Goal: Information Seeking & Learning: Learn about a topic

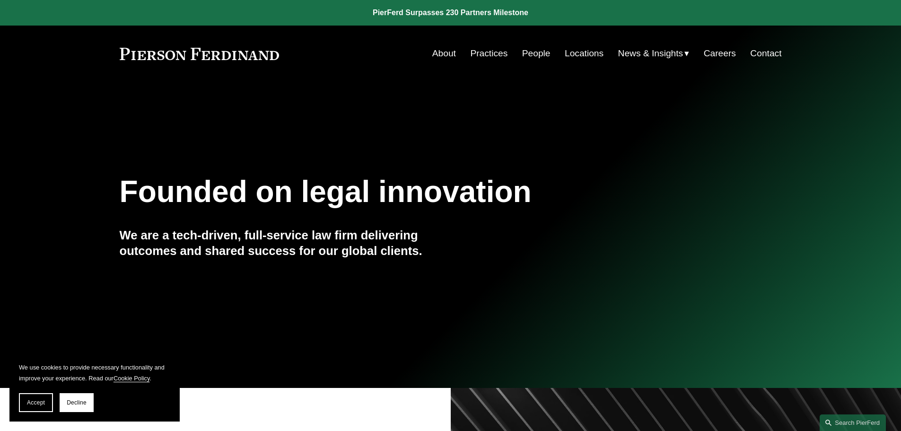
click at [540, 50] on link "People" at bounding box center [536, 53] width 28 height 18
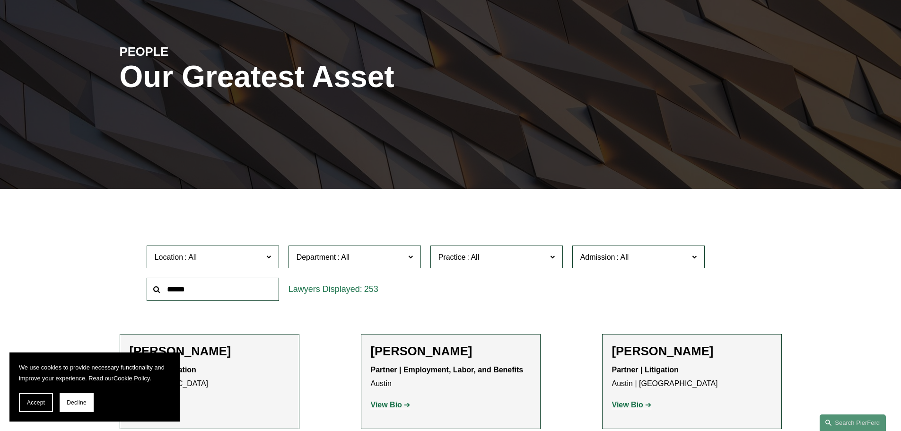
scroll to position [189, 0]
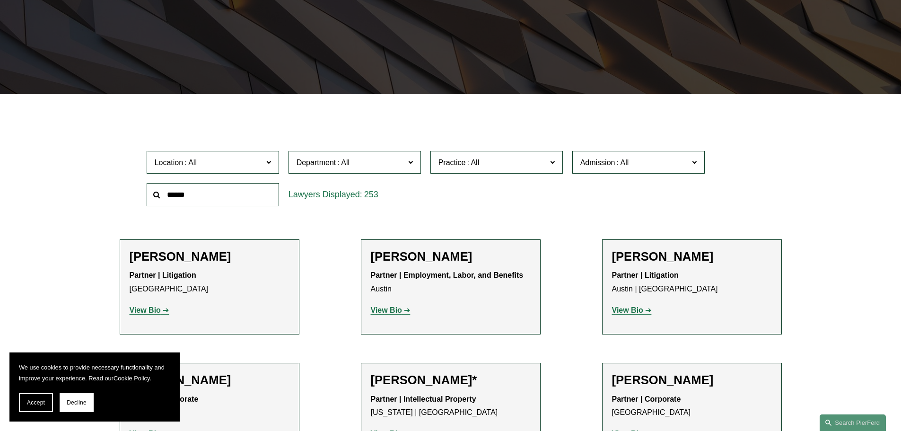
click at [681, 159] on span "Admission" at bounding box center [635, 162] width 108 height 13
click at [0, 0] on link "[US_STATE]" at bounding box center [0, 0] width 0 height 0
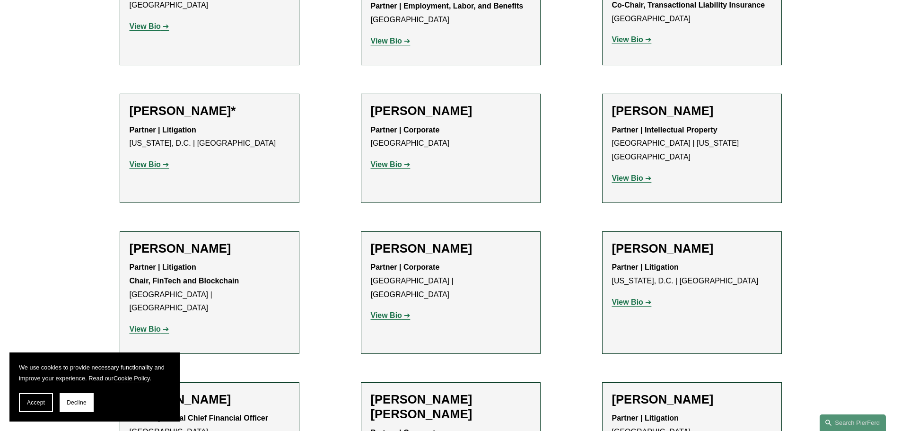
scroll to position [426, 0]
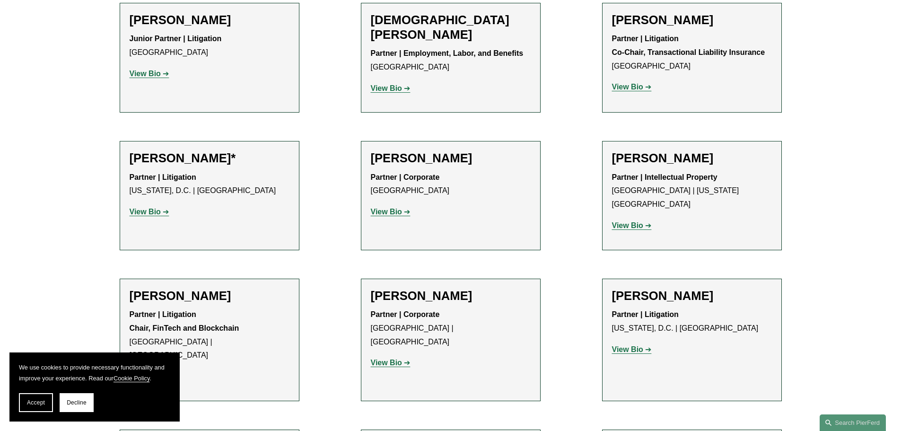
click at [152, 73] on strong "View Bio" at bounding box center [145, 74] width 31 height 8
click at [141, 208] on strong "View Bio" at bounding box center [145, 212] width 31 height 8
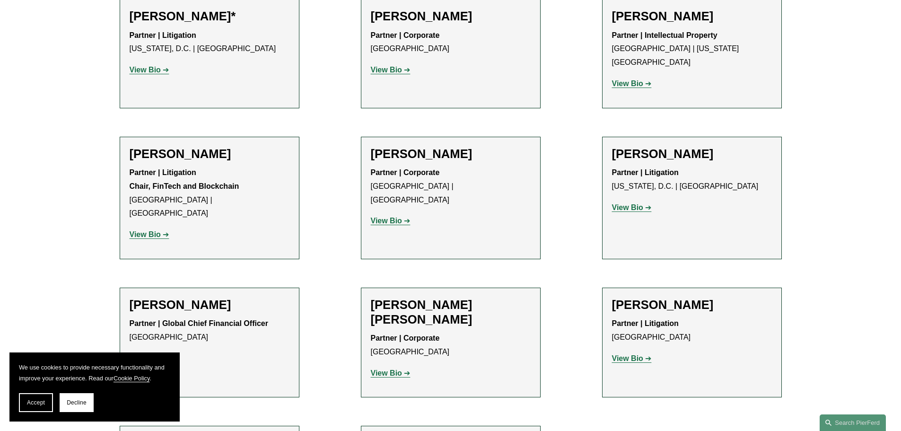
scroll to position [615, 0]
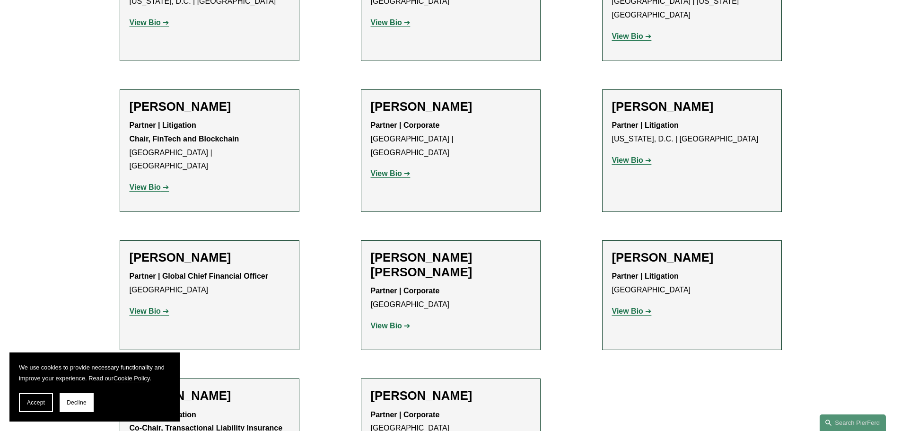
click at [388, 322] on strong "View Bio" at bounding box center [386, 326] width 31 height 8
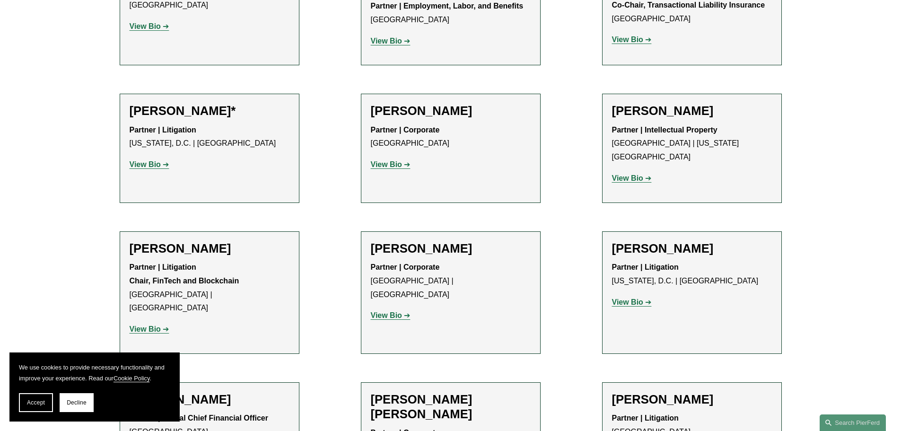
scroll to position [379, 0]
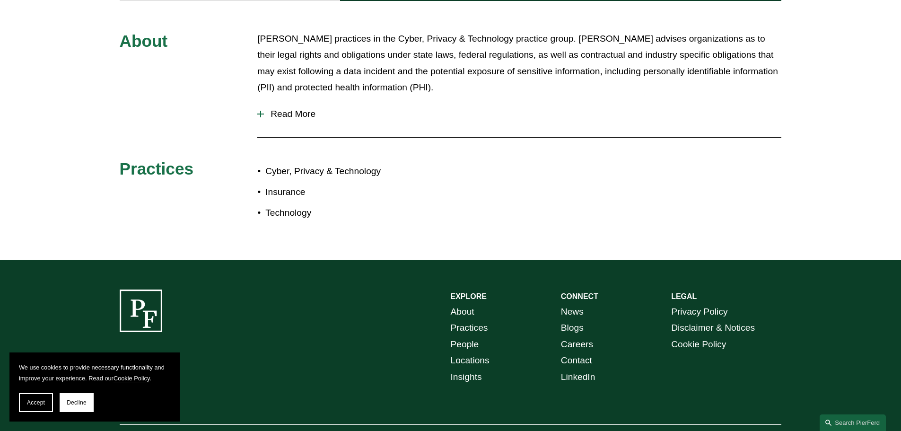
scroll to position [331, 0]
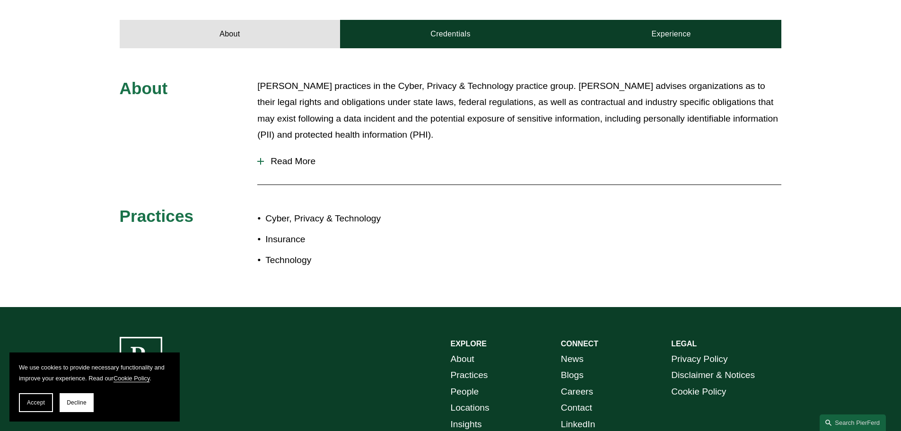
click at [260, 159] on div at bounding box center [260, 161] width 7 height 7
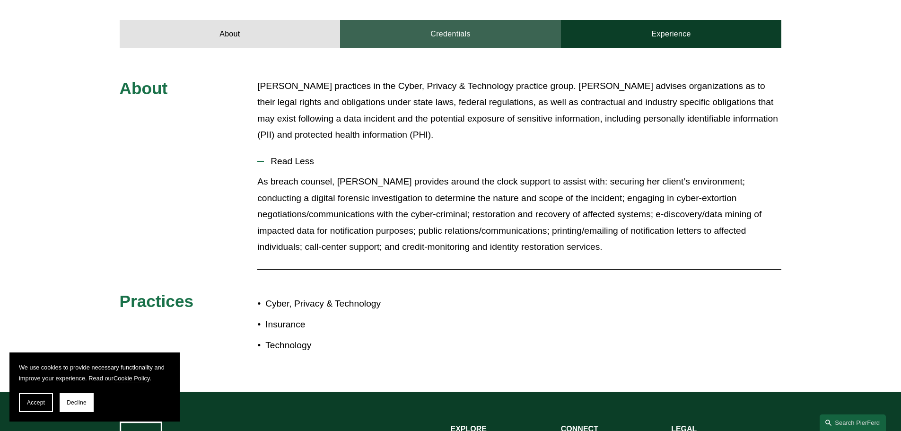
click at [430, 38] on link "Credentials" at bounding box center [450, 34] width 221 height 28
